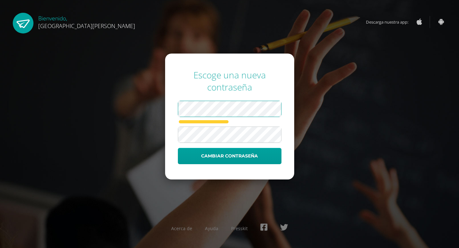
click at [152, 110] on div "Escoge una nueva contraseña Cambiar contraseña Acerca de Ayuda Presskit" at bounding box center [229, 124] width 411 height 121
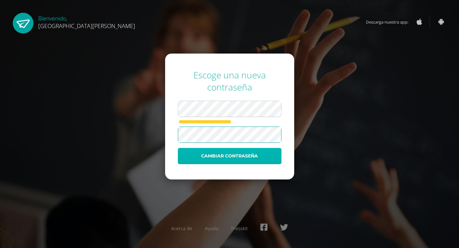
click at [225, 157] on button "Cambiar contraseña" at bounding box center [230, 156] width 104 height 16
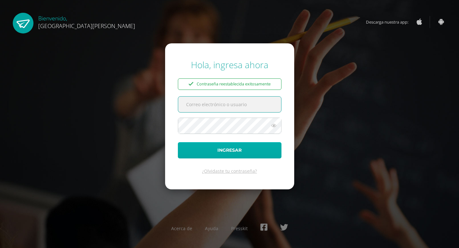
type input "[EMAIL_ADDRESS][DOMAIN_NAME]"
click at [241, 151] on button "Ingresar" at bounding box center [230, 150] width 104 height 16
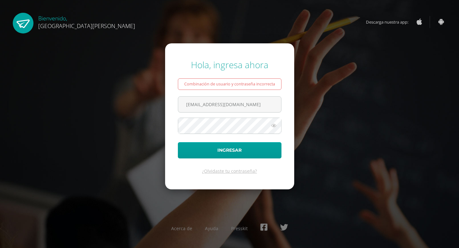
click at [273, 123] on icon at bounding box center [274, 126] width 8 height 8
click at [273, 123] on icon at bounding box center [273, 126] width 9 height 8
click at [225, 151] on button "Ingresar" at bounding box center [230, 150] width 104 height 16
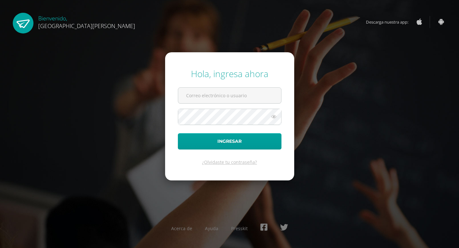
type input "[EMAIL_ADDRESS][DOMAIN_NAME]"
click at [274, 117] on icon at bounding box center [274, 117] width 8 height 8
click at [274, 117] on icon at bounding box center [273, 117] width 9 height 8
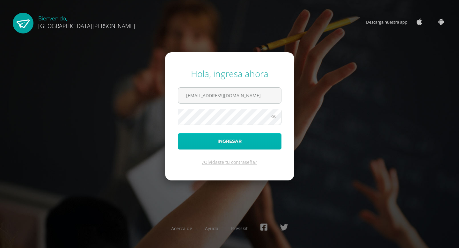
click at [208, 138] on button "Ingresar" at bounding box center [230, 141] width 104 height 16
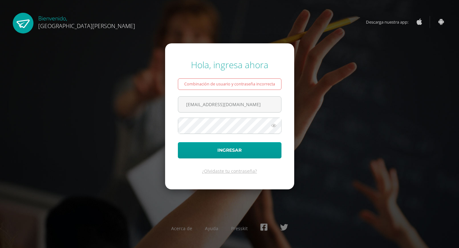
click at [242, 85] on div "Combinación de usuario y contraseña incorrecta" at bounding box center [230, 83] width 104 height 11
click at [219, 150] on button "Ingresar" at bounding box center [230, 150] width 104 height 16
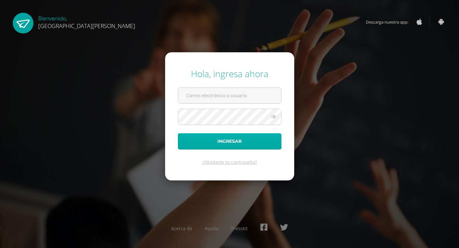
type input "[EMAIL_ADDRESS][DOMAIN_NAME]"
click at [216, 141] on button "Ingresar" at bounding box center [230, 141] width 104 height 16
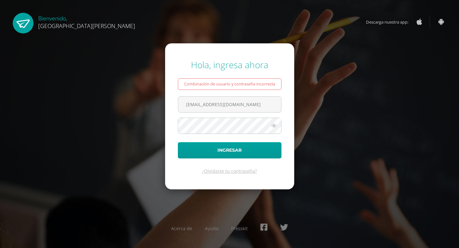
drag, startPoint x: 252, startPoint y: 107, endPoint x: 134, endPoint y: 107, distance: 118.9
click at [134, 107] on div "Hola, ingresa ahora Combinación de usuario y contraseña incorrecta williamsviva…" at bounding box center [229, 124] width 411 height 141
type input "[EMAIL_ADDRESS][DOMAIN_NAME]"
click at [194, 145] on button "Ingresar" at bounding box center [230, 150] width 104 height 16
click at [231, 148] on button "Ingresar" at bounding box center [230, 150] width 104 height 16
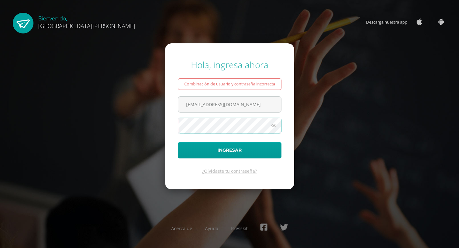
click at [178, 142] on button "Ingresar" at bounding box center [230, 150] width 104 height 16
click at [274, 125] on icon at bounding box center [274, 126] width 8 height 8
click at [274, 125] on icon at bounding box center [273, 126] width 9 height 8
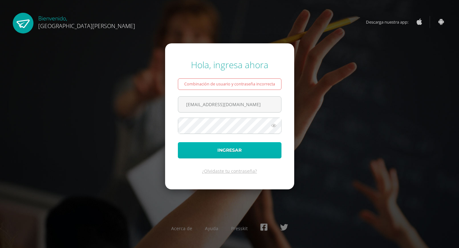
click at [232, 152] on button "Ingresar" at bounding box center [230, 150] width 104 height 16
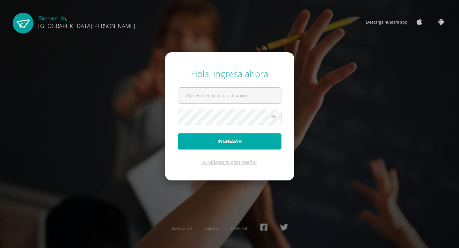
type input "[EMAIL_ADDRESS][DOMAIN_NAME]"
click at [221, 137] on button "Ingresar" at bounding box center [230, 141] width 104 height 16
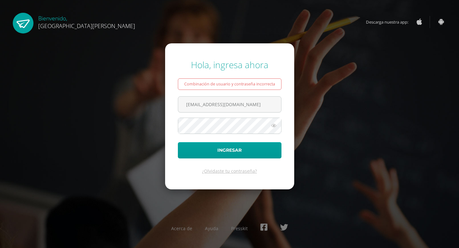
drag, startPoint x: 256, startPoint y: 104, endPoint x: 140, endPoint y: 105, distance: 116.0
click at [140, 105] on div "Hola, ingresa ahora Combinación de usuario y contraseña incorrecta williamsviva…" at bounding box center [229, 124] width 411 height 141
type input "[EMAIL_ADDRESS][DOMAIN_NAME]"
click at [197, 144] on button "Ingresar" at bounding box center [230, 150] width 104 height 16
click at [178, 142] on button "Ingresar" at bounding box center [230, 150] width 104 height 16
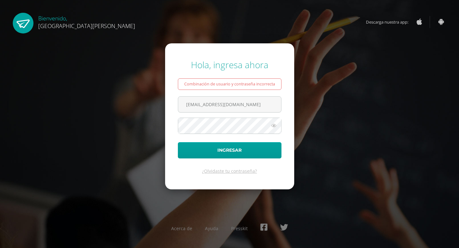
click at [178, 142] on button "Ingresar" at bounding box center [230, 150] width 104 height 16
click at [267, 102] on input "[EMAIL_ADDRESS][DOMAIN_NAME]" at bounding box center [229, 105] width 103 height 16
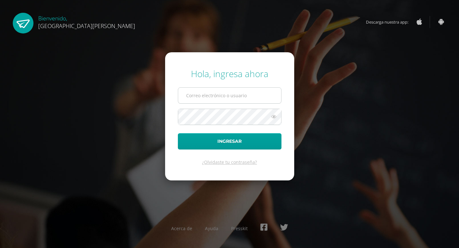
type input "williamsvivar79@gmail.com"
click at [241, 95] on input "williamsvivar79@gmail.com" at bounding box center [229, 96] width 103 height 16
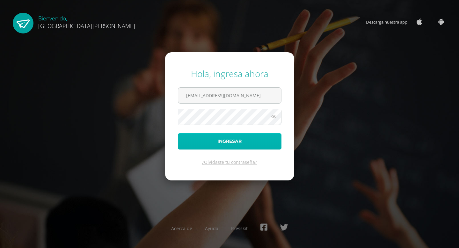
click at [179, 143] on button "Ingresar" at bounding box center [230, 141] width 104 height 16
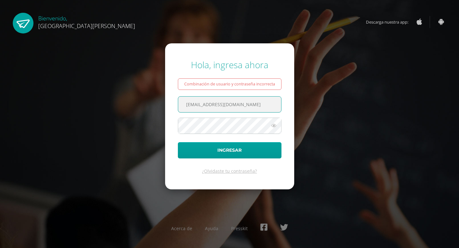
click at [245, 106] on input "williamsvivar79@gmail.com" at bounding box center [229, 105] width 103 height 16
type input "w"
click at [194, 108] on input "text" at bounding box center [229, 105] width 103 height 16
type input "[EMAIL_ADDRESS][DOMAIN_NAME]"
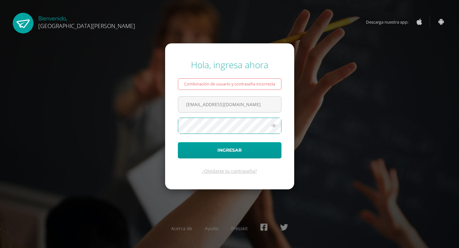
click at [178, 142] on button "Ingresar" at bounding box center [230, 150] width 104 height 16
drag, startPoint x: 259, startPoint y: 102, endPoint x: 150, endPoint y: 104, distance: 108.4
click at [150, 104] on div "Hola, ingresa ahora Combinación de usuario y contraseña incorrecta [EMAIL_ADDRE…" at bounding box center [229, 124] width 411 height 141
type input "[EMAIL_ADDRESS][DOMAIN_NAME]"
click at [178, 142] on button "Ingresar" at bounding box center [230, 150] width 104 height 16
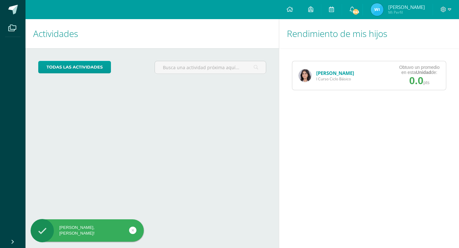
click at [322, 74] on link "[PERSON_NAME]" at bounding box center [335, 73] width 38 height 6
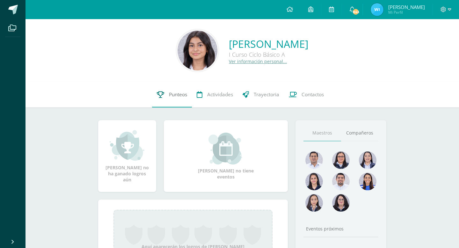
click at [157, 93] on icon at bounding box center [160, 94] width 7 height 7
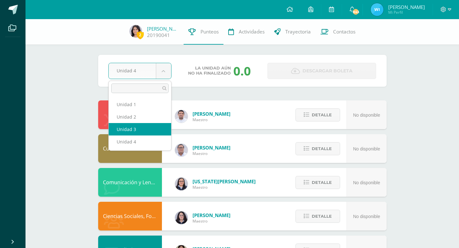
select select "Unidad 3"
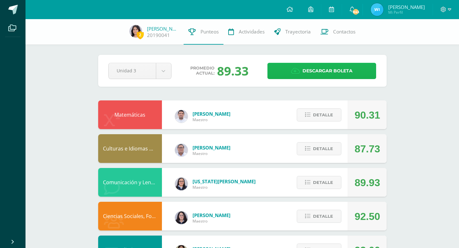
click at [281, 74] on link "Descargar boleta" at bounding box center [321, 71] width 109 height 16
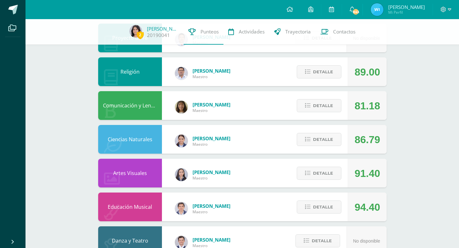
scroll to position [359, 0]
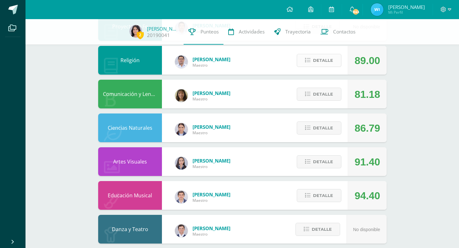
click at [323, 61] on span "Detalle" at bounding box center [323, 61] width 20 height 12
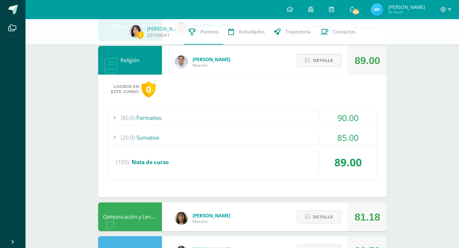
click at [320, 135] on div "85.00" at bounding box center [347, 137] width 57 height 14
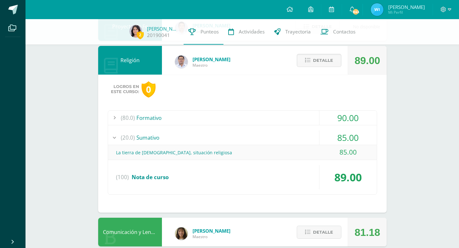
click at [320, 135] on div "85.00" at bounding box center [347, 137] width 57 height 14
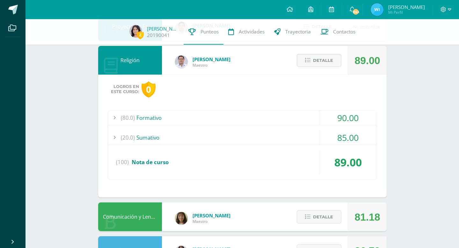
click at [320, 119] on div "90.00" at bounding box center [347, 118] width 57 height 14
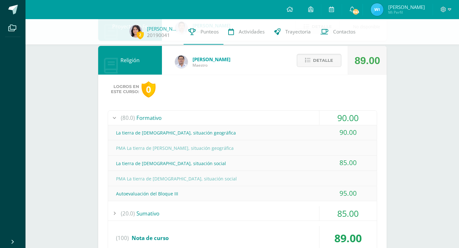
click at [320, 119] on div "90.00" at bounding box center [347, 118] width 57 height 14
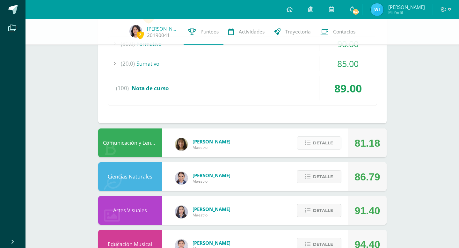
click at [324, 149] on span "Detalle" at bounding box center [323, 143] width 20 height 12
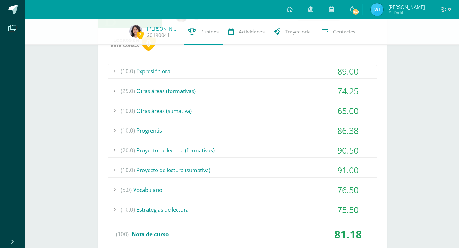
scroll to position [560, 0]
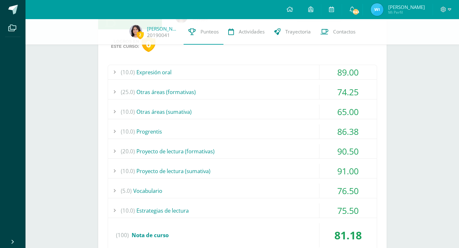
click at [235, 134] on div "(10.0) Progrentis" at bounding box center [242, 131] width 269 height 14
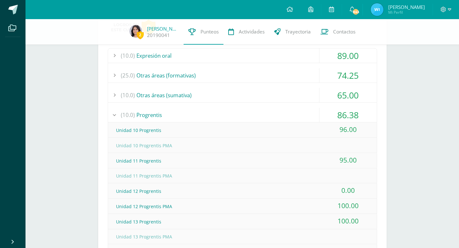
scroll to position [581, 0]
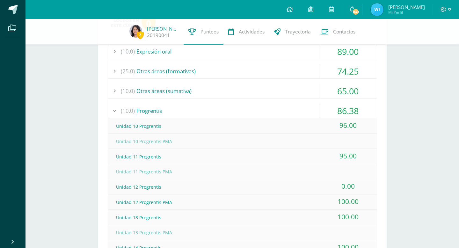
click at [238, 104] on div "(10.0) Expresión oral 89.00 Expresión oral Discurso persuasivo 89.00" at bounding box center [242, 244] width 269 height 401
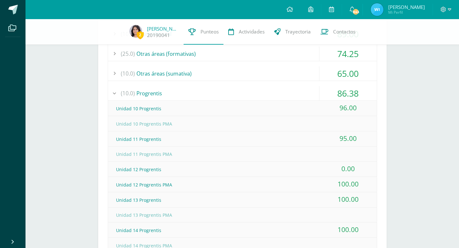
scroll to position [605, 0]
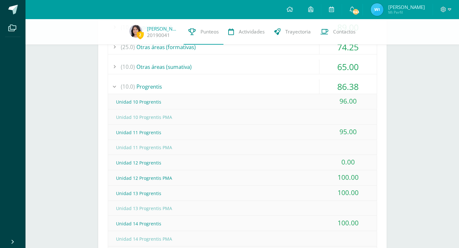
click at [238, 92] on div "(10.0) Progrentis" at bounding box center [242, 86] width 269 height 14
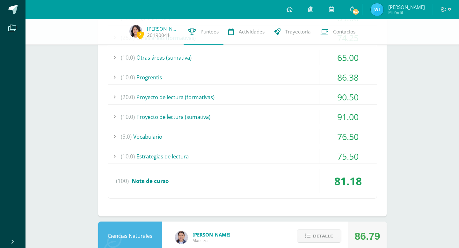
scroll to position [620, 0]
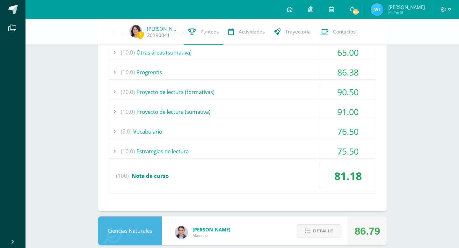
click at [225, 152] on div "(10.0) Estrategias de lectura" at bounding box center [242, 151] width 269 height 14
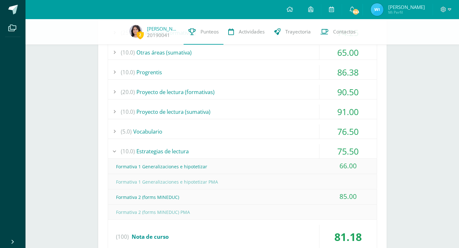
click at [225, 152] on div "(10.0) Estrategias de lectura" at bounding box center [242, 151] width 269 height 14
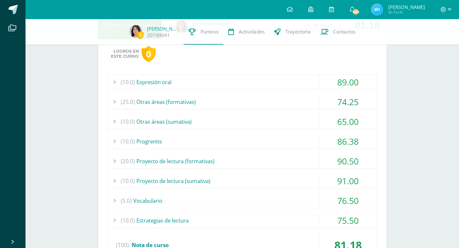
scroll to position [547, 0]
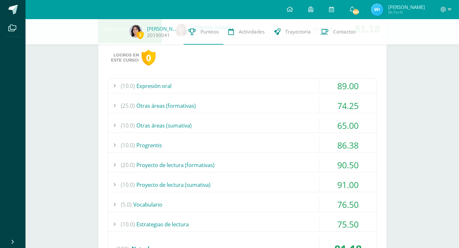
click at [202, 128] on div "(10.0) Otras áreas (sumativa)" at bounding box center [242, 125] width 269 height 14
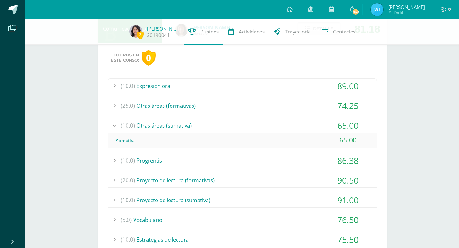
click at [202, 128] on div "(10.0) Otras áreas (sumativa)" at bounding box center [242, 125] width 269 height 14
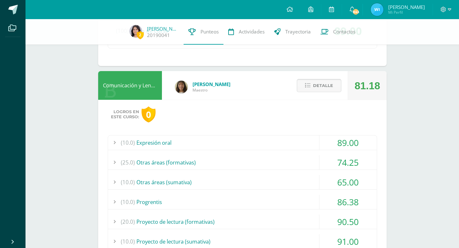
click at [309, 84] on icon at bounding box center [307, 85] width 5 height 5
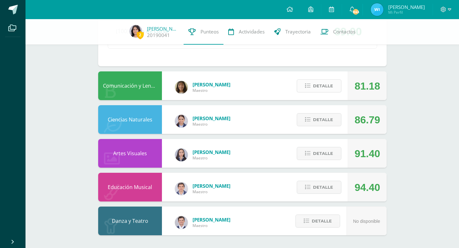
scroll to position [490, 0]
click at [310, 120] on icon at bounding box center [307, 119] width 5 height 5
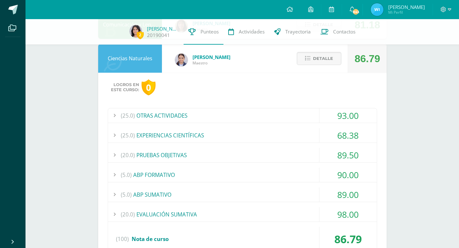
scroll to position [573, 0]
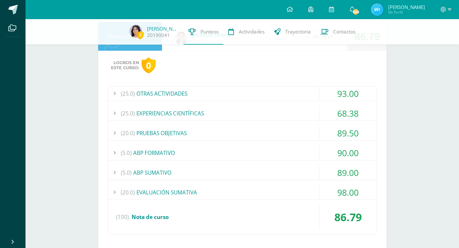
click at [279, 132] on div "(20.0) PRUEBAS OBJETIVAS" at bounding box center [242, 133] width 269 height 14
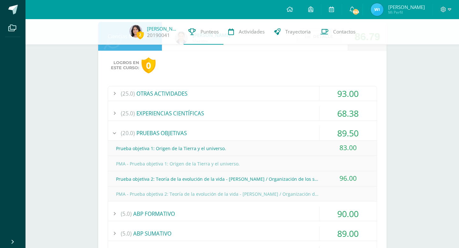
click at [279, 133] on div "(20.0) PRUEBAS OBJETIVAS" at bounding box center [242, 133] width 269 height 14
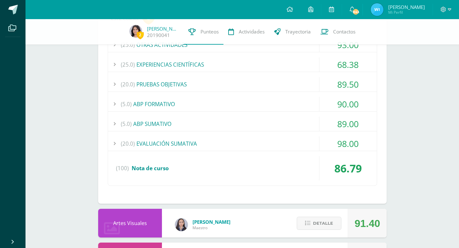
scroll to position [623, 0]
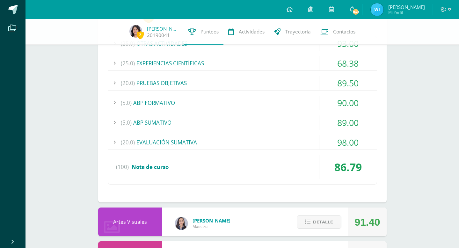
click at [279, 133] on div "(25.0) OTRAS ACTIVIDADES 93.00 Tabla comparativa: Origen de la Tierra y el univ…" at bounding box center [242, 110] width 269 height 149
click at [280, 145] on div "(20.0) EVALUACIÓN SUMATIVA" at bounding box center [242, 142] width 269 height 14
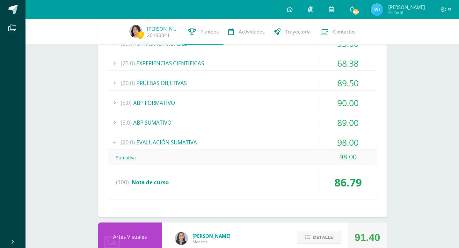
click at [277, 145] on div "(20.0) EVALUACIÓN SUMATIVA" at bounding box center [242, 142] width 269 height 14
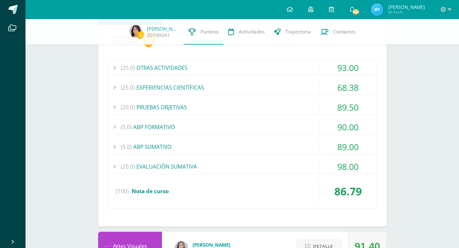
scroll to position [598, 0]
click at [277, 145] on div "(5.0) ABP SUMATIVO" at bounding box center [242, 147] width 269 height 14
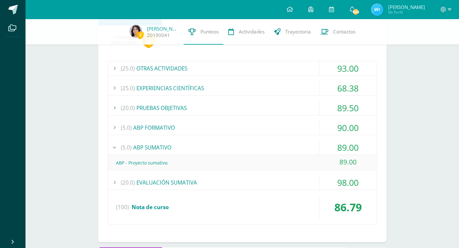
click at [277, 145] on div "(5.0) ABP SUMATIVO" at bounding box center [242, 147] width 269 height 14
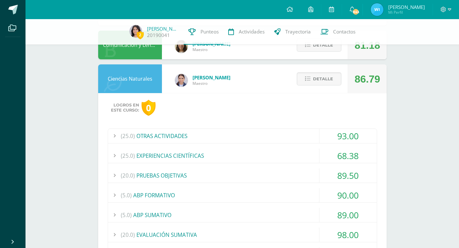
scroll to position [506, 0]
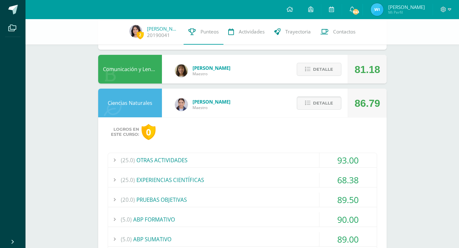
click at [322, 101] on span "Detalle" at bounding box center [323, 103] width 20 height 12
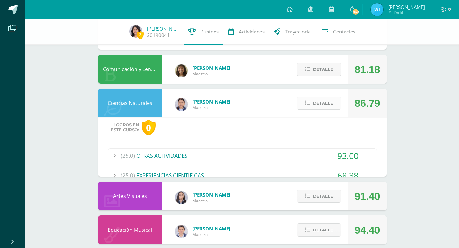
scroll to position [490, 0]
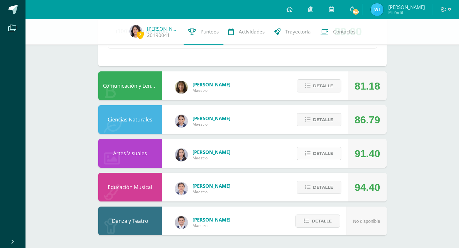
click at [325, 156] on span "Detalle" at bounding box center [323, 154] width 20 height 12
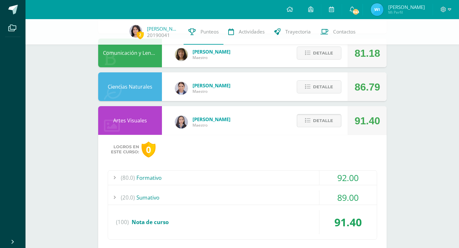
scroll to position [562, 0]
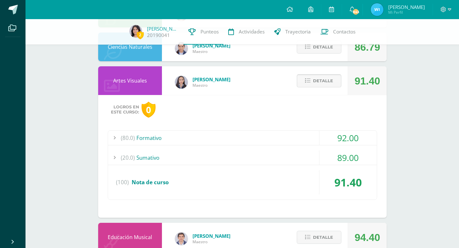
click at [325, 156] on div "89.00" at bounding box center [347, 157] width 57 height 14
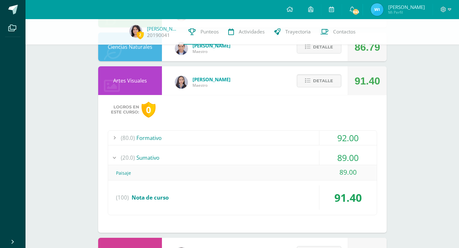
click at [325, 156] on div "89.00" at bounding box center [347, 157] width 57 height 14
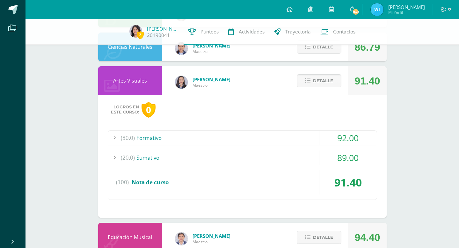
click at [325, 140] on div "92.00" at bounding box center [347, 138] width 57 height 14
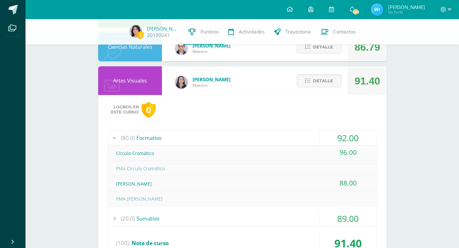
click at [325, 141] on div "92.00" at bounding box center [347, 138] width 57 height 14
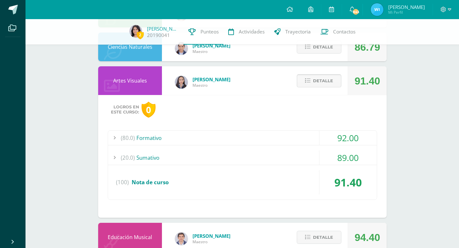
click at [327, 84] on span "Detalle" at bounding box center [323, 81] width 20 height 12
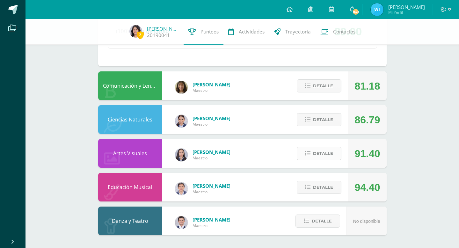
scroll to position [490, 0]
click at [319, 183] on span "Detalle" at bounding box center [323, 187] width 20 height 12
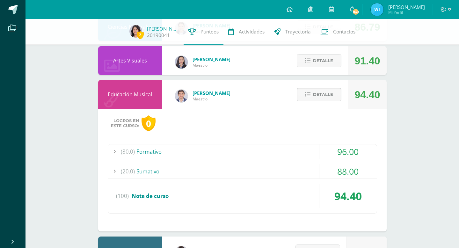
scroll to position [583, 0]
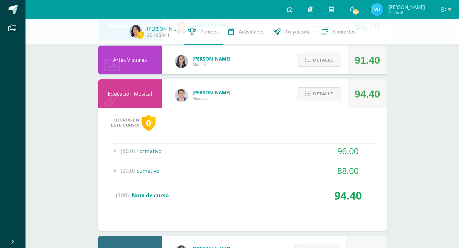
click at [314, 174] on div "(20.0) Sumativo" at bounding box center [242, 171] width 269 height 14
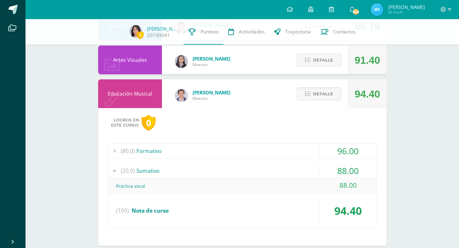
click at [314, 175] on div "(20.0) Sumativo" at bounding box center [242, 171] width 269 height 14
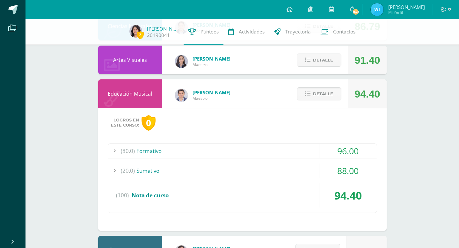
click at [317, 154] on div "(80.0) Formativo" at bounding box center [242, 151] width 269 height 14
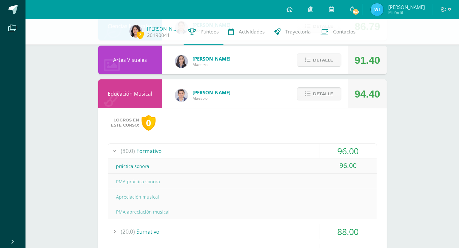
click at [317, 157] on div "(80.0) Formativo" at bounding box center [242, 151] width 269 height 14
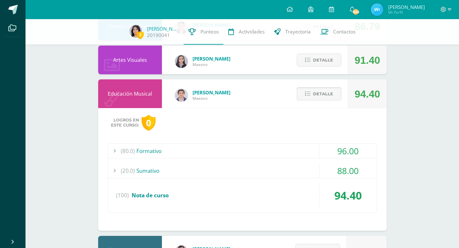
click at [325, 94] on span "Detalle" at bounding box center [323, 94] width 20 height 12
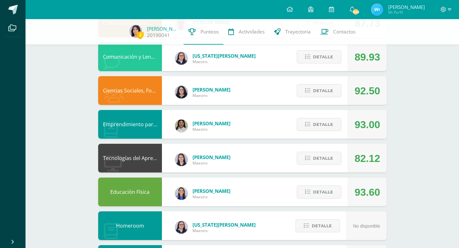
scroll to position [0, 0]
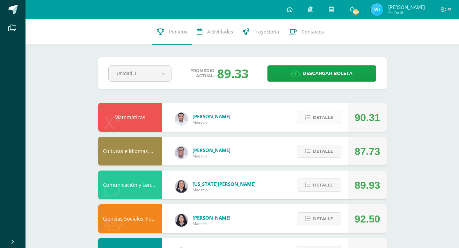
click at [318, 120] on span "Detalle" at bounding box center [323, 118] width 20 height 12
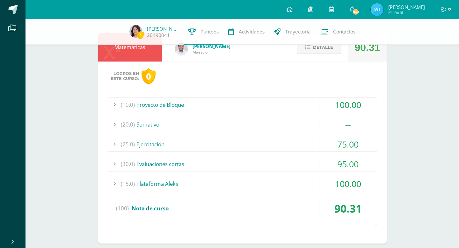
scroll to position [73, 0]
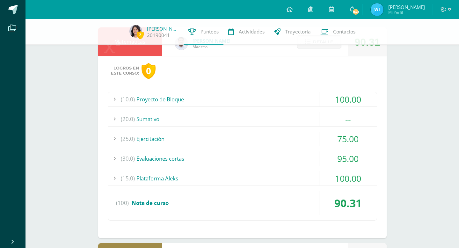
click at [318, 120] on div "(20.0) Sumativo" at bounding box center [242, 119] width 269 height 14
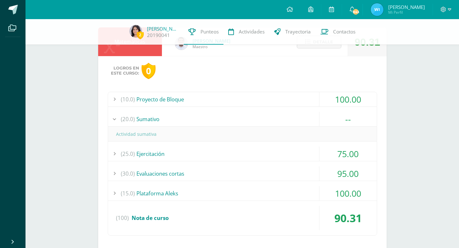
click at [317, 120] on div "(20.0) Sumativo" at bounding box center [242, 119] width 269 height 14
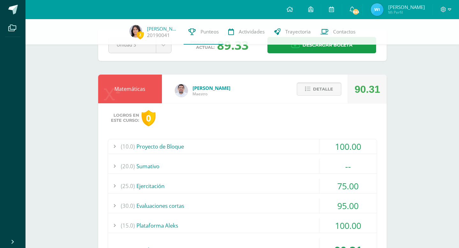
scroll to position [25, 0]
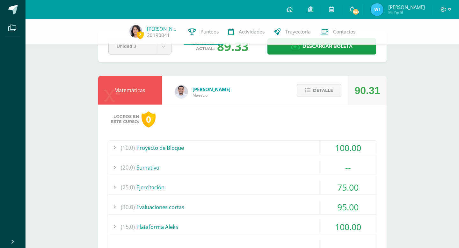
click at [318, 93] on span "Detalle" at bounding box center [323, 90] width 20 height 12
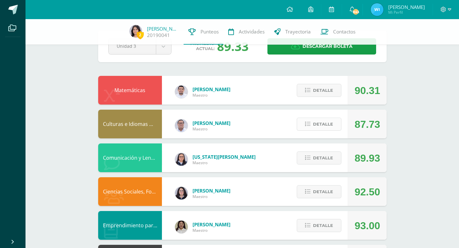
click at [316, 126] on span "Detalle" at bounding box center [323, 124] width 20 height 12
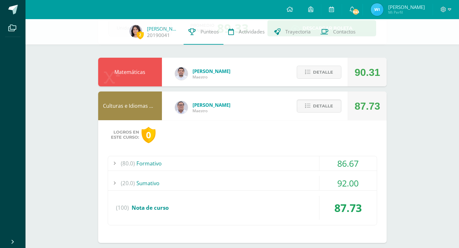
scroll to position [72, 0]
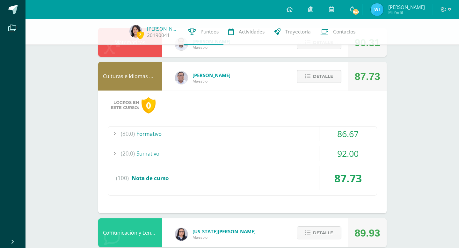
click at [324, 76] on span "Detalle" at bounding box center [323, 76] width 20 height 12
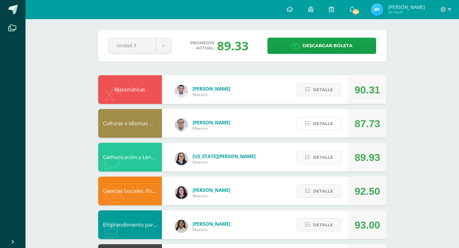
scroll to position [0, 0]
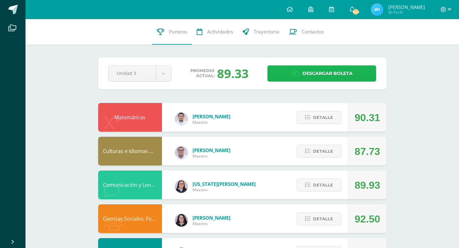
click at [320, 72] on span "Descargar boleta" at bounding box center [328, 74] width 50 height 16
